Goal: Obtain resource: Download file/media

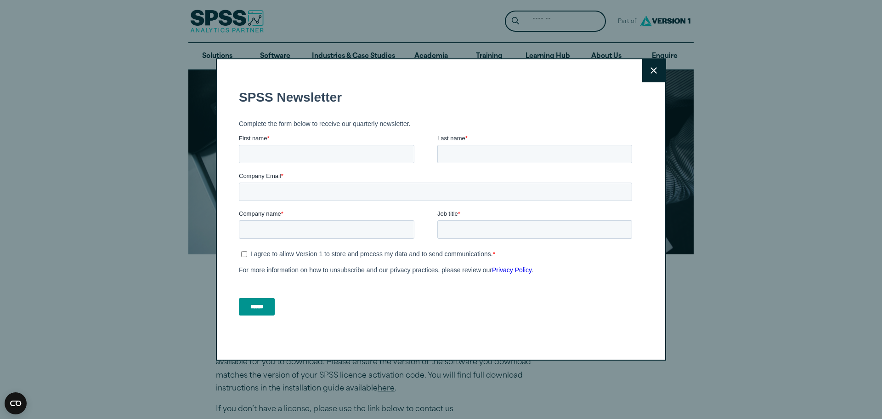
click at [651, 68] on icon at bounding box center [654, 70] width 6 height 7
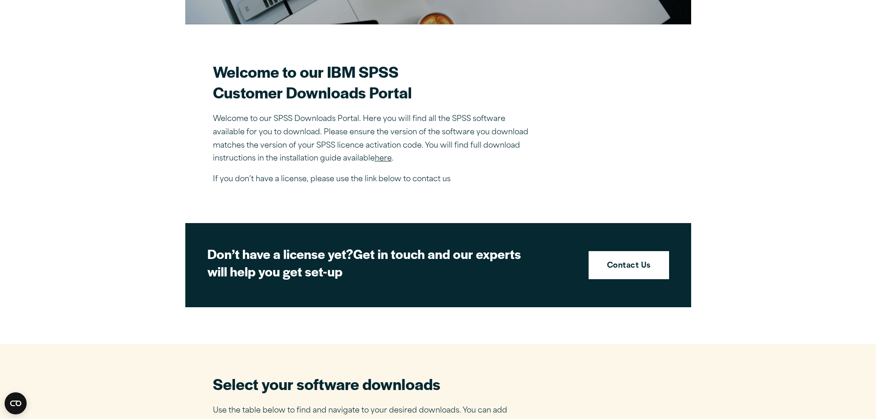
scroll to position [368, 0]
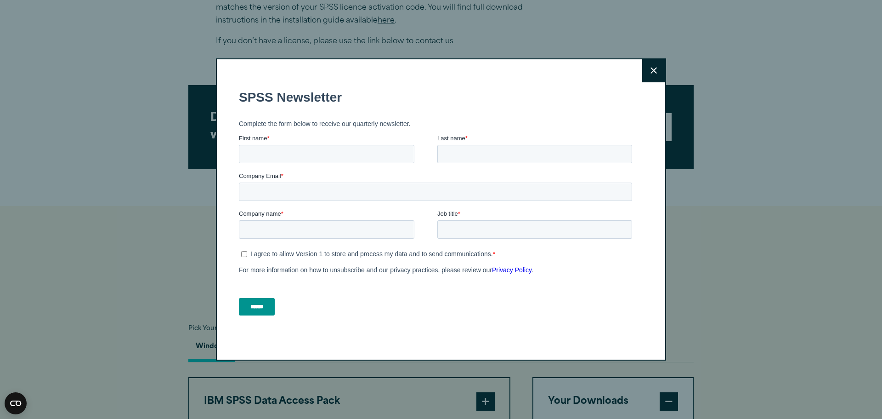
click at [655, 71] on button "Close" at bounding box center [654, 70] width 23 height 23
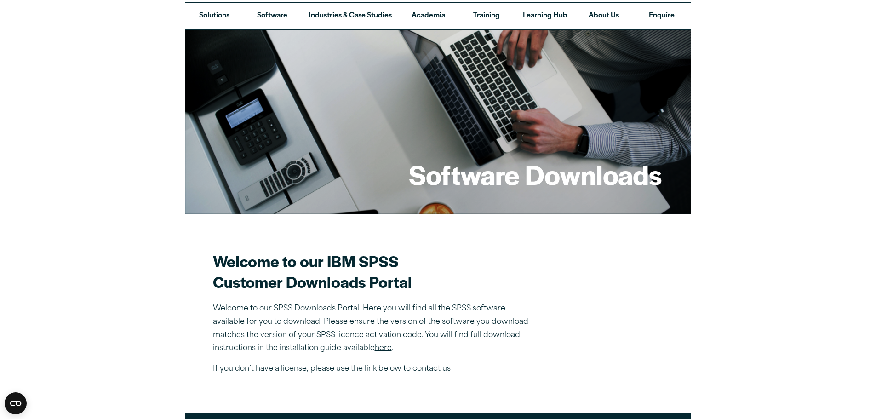
scroll to position [0, 0]
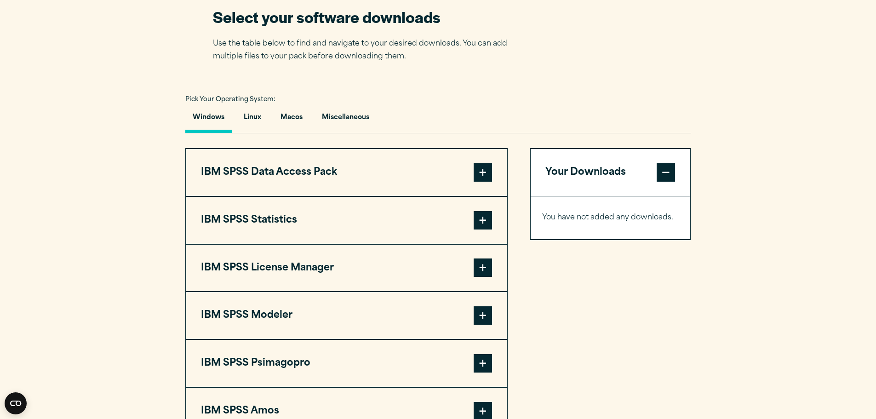
scroll to position [597, 0]
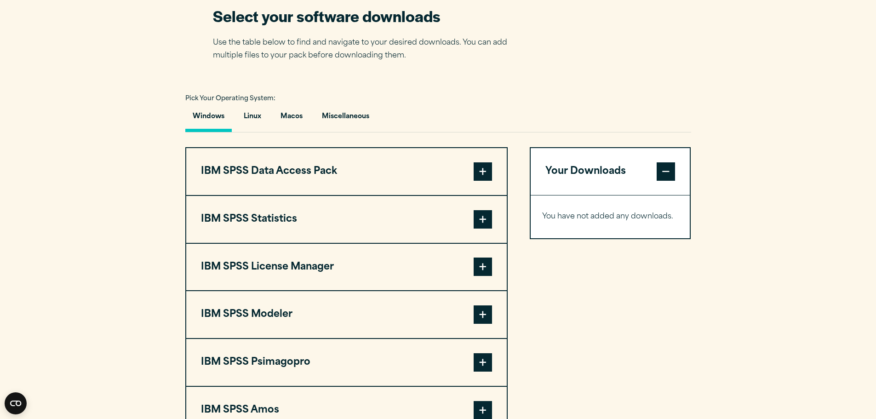
click at [474, 174] on span at bounding box center [482, 171] width 18 height 18
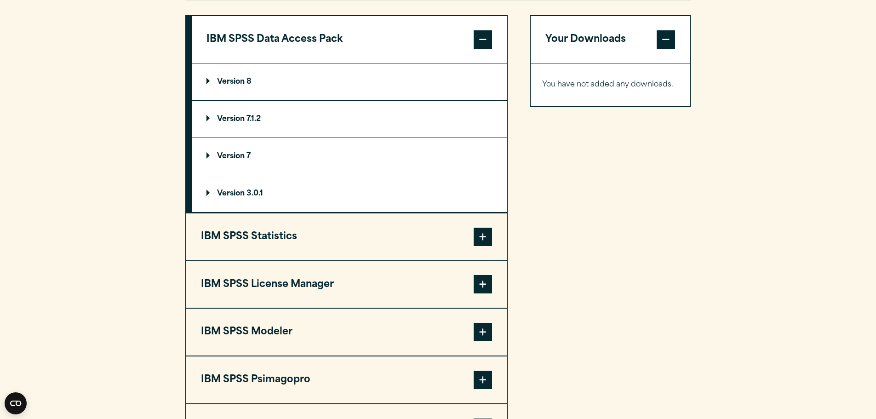
scroll to position [735, 0]
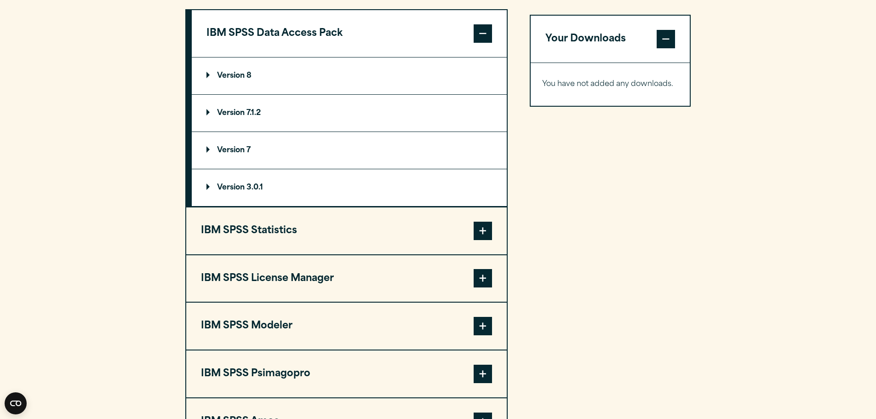
click at [435, 236] on button "IBM SPSS Statistics" at bounding box center [346, 230] width 320 height 47
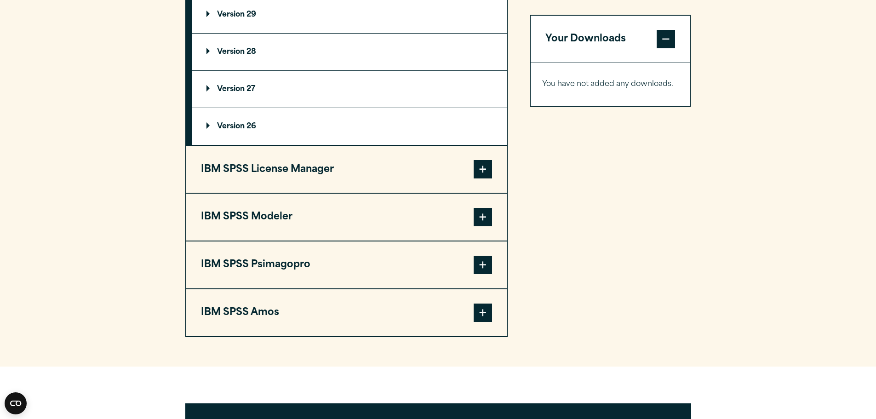
scroll to position [781, 0]
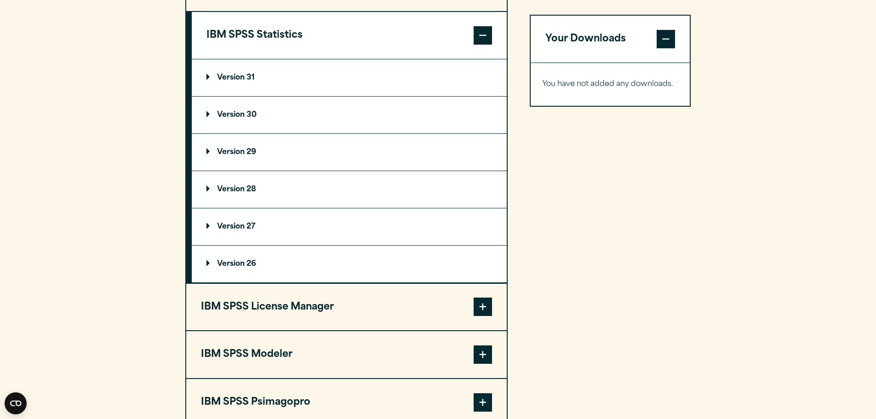
click at [244, 74] on p "Version 31" at bounding box center [230, 77] width 48 height 7
